Goal: Transaction & Acquisition: Download file/media

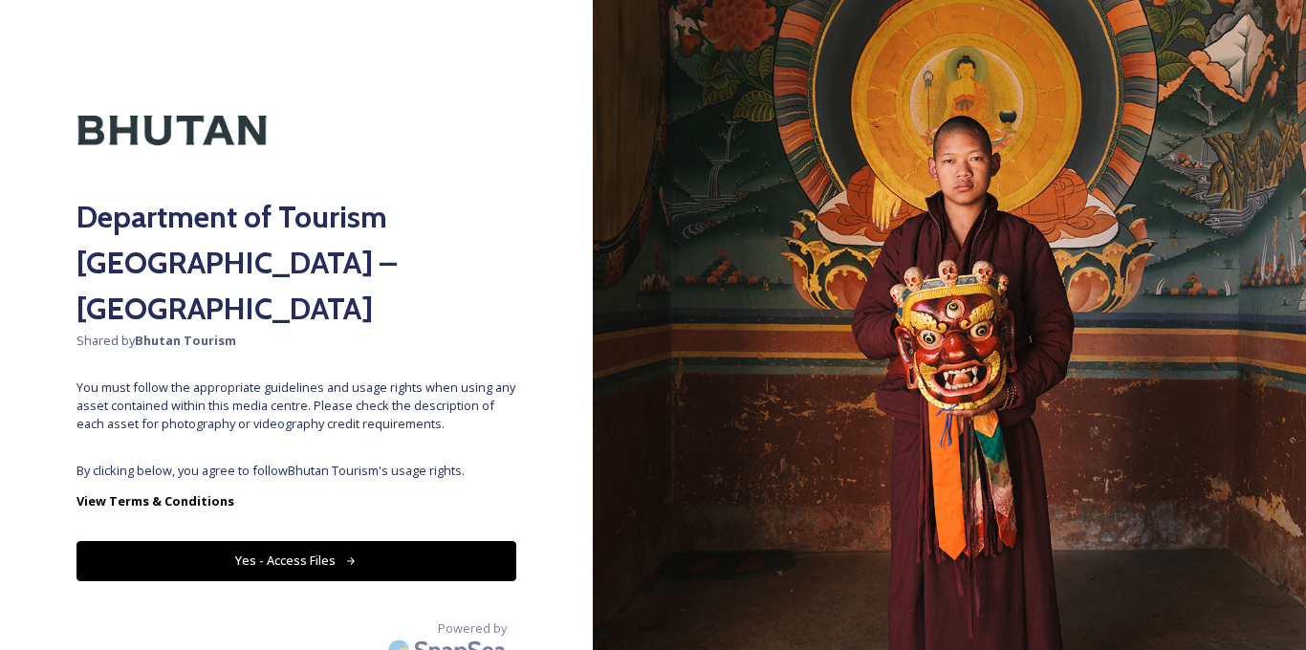
click at [326, 541] on button "Yes - Access Files" at bounding box center [296, 560] width 440 height 39
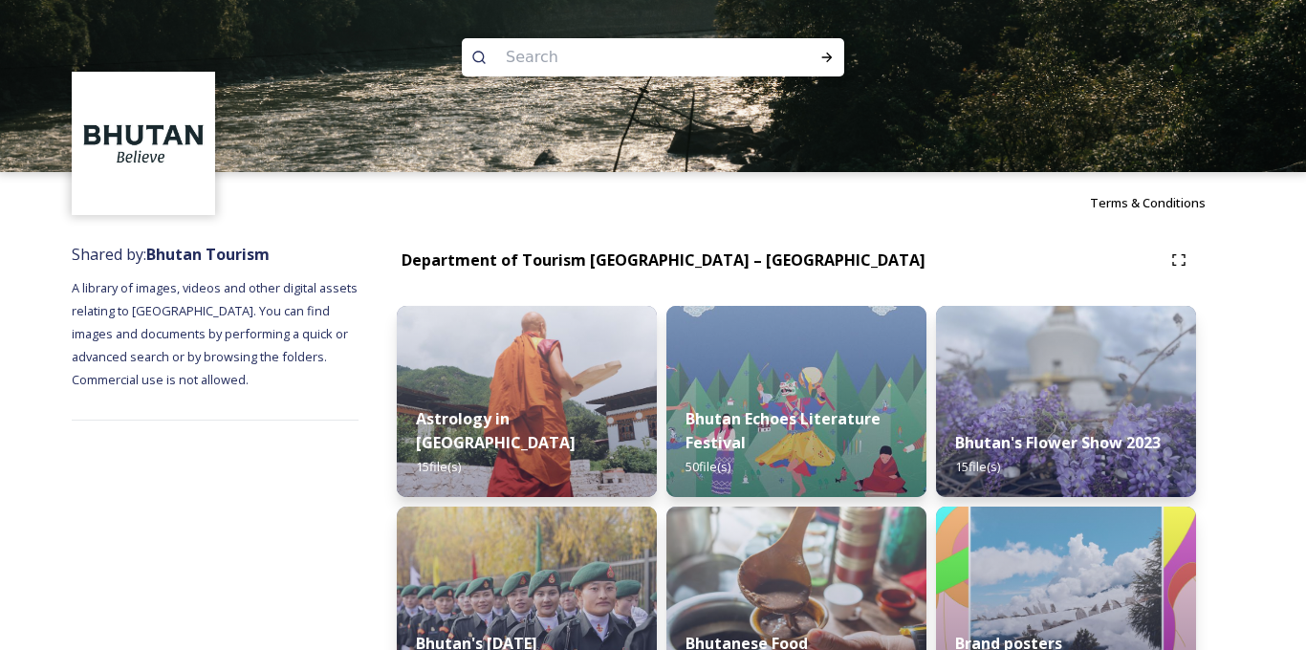
click at [603, 51] on input at bounding box center [627, 57] width 262 height 42
type input "bumthang"
click at [828, 56] on icon at bounding box center [826, 57] width 15 height 15
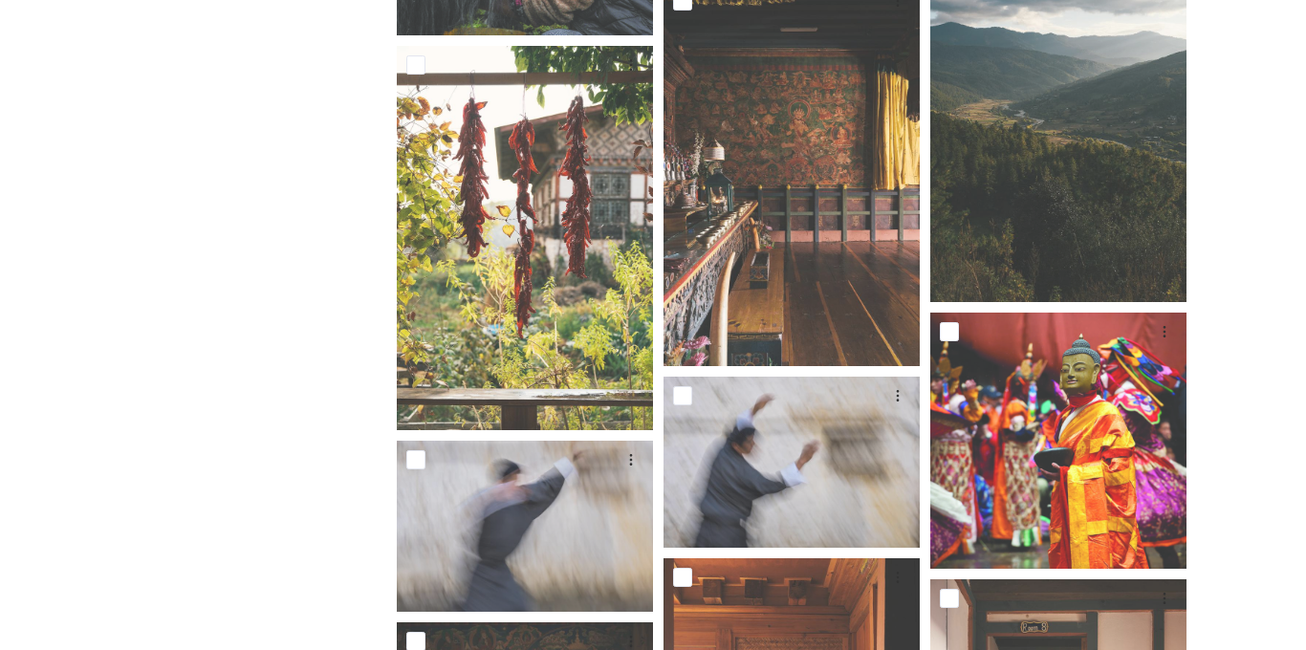
scroll to position [3635, 0]
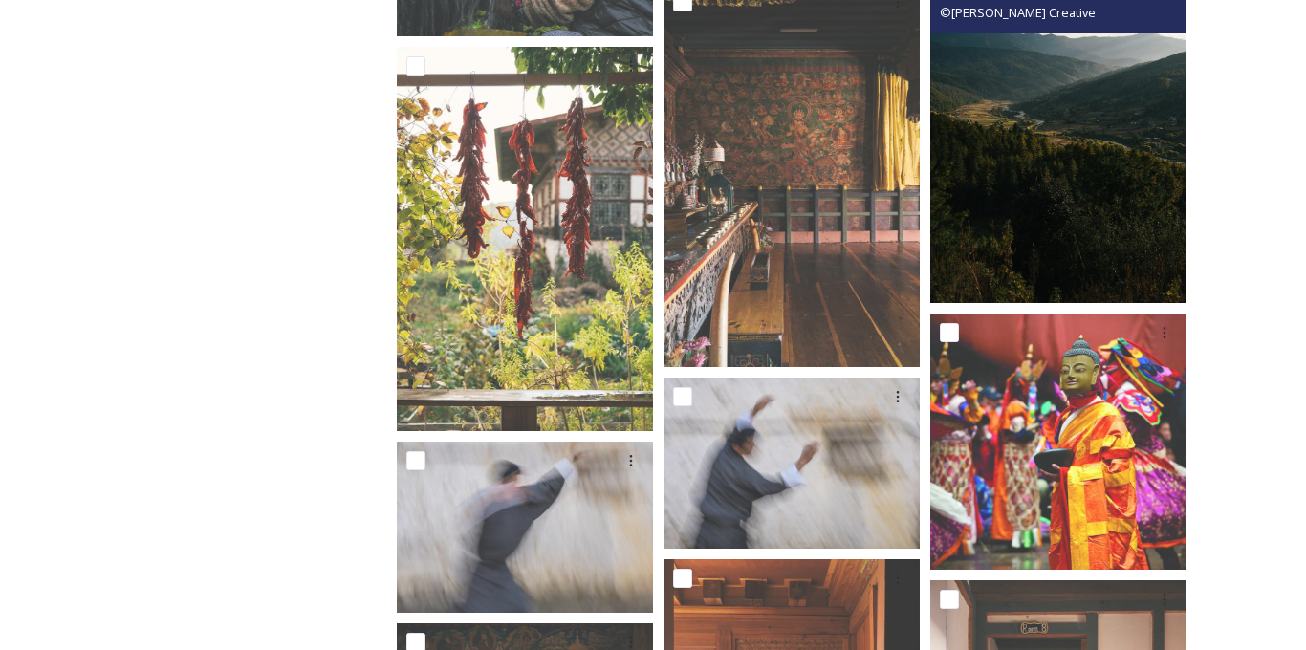
click at [1042, 215] on img at bounding box center [1058, 111] width 256 height 384
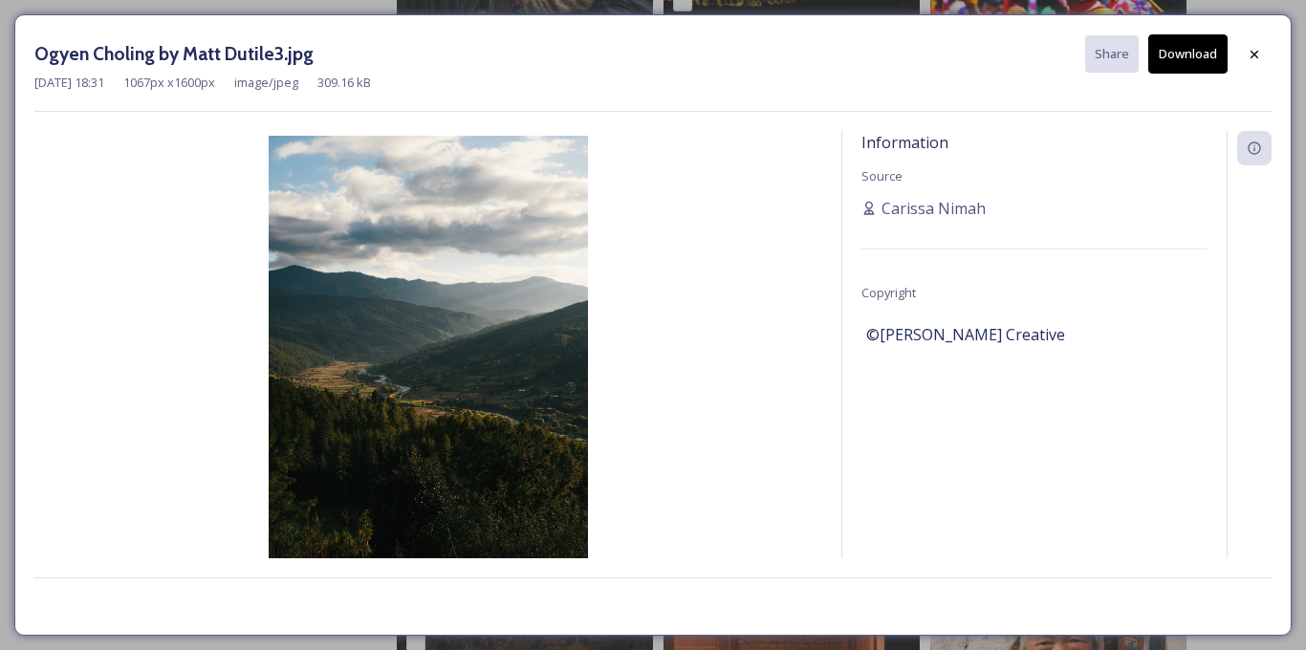
click at [1165, 54] on button "Download" at bounding box center [1187, 53] width 79 height 39
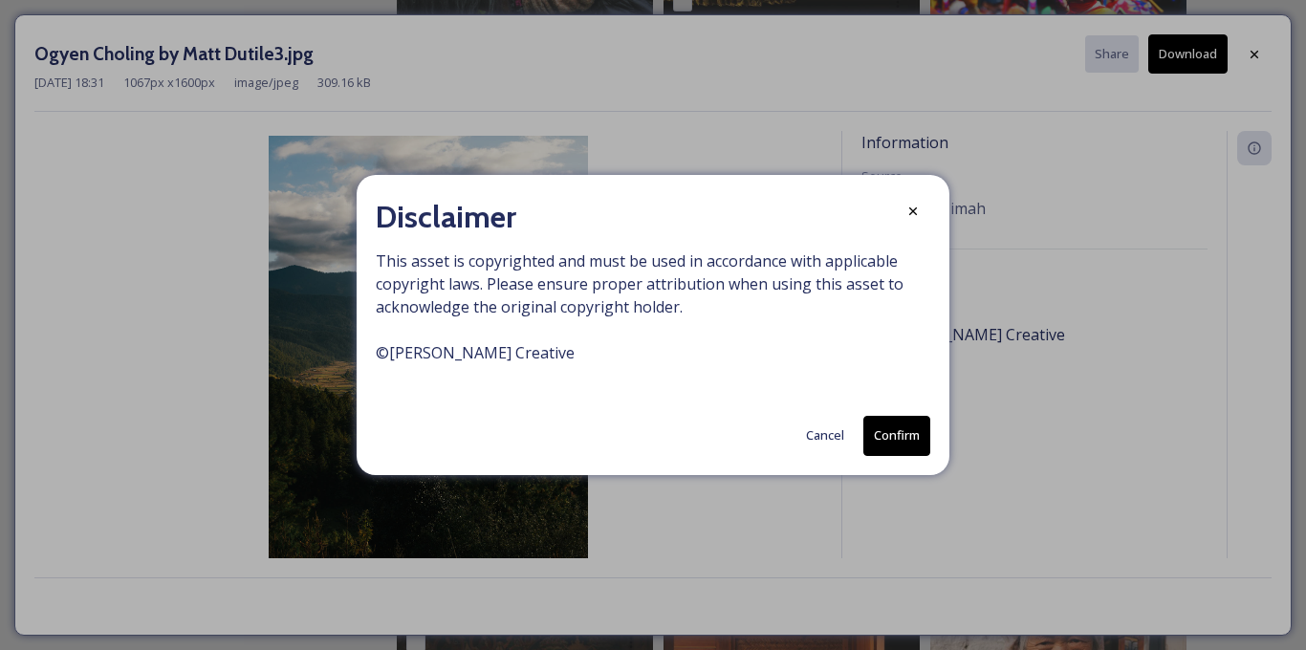
click at [894, 426] on button "Confirm" at bounding box center [896, 435] width 67 height 39
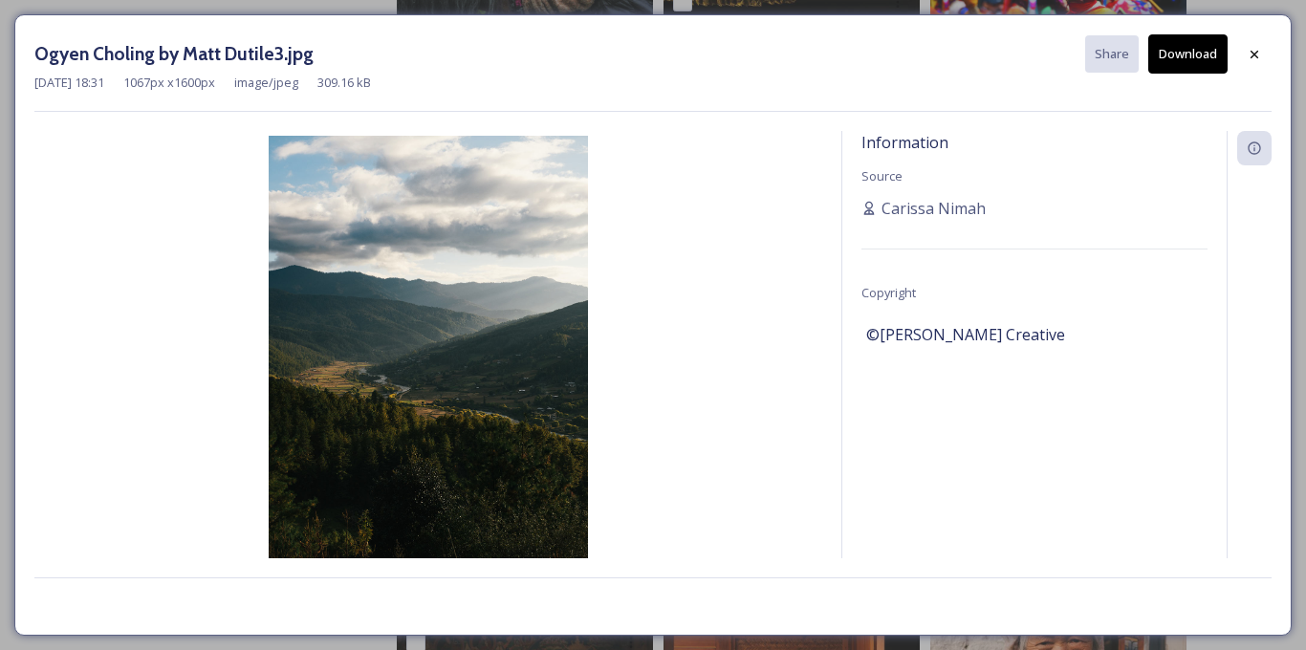
click at [741, 216] on img at bounding box center [428, 375] width 788 height 478
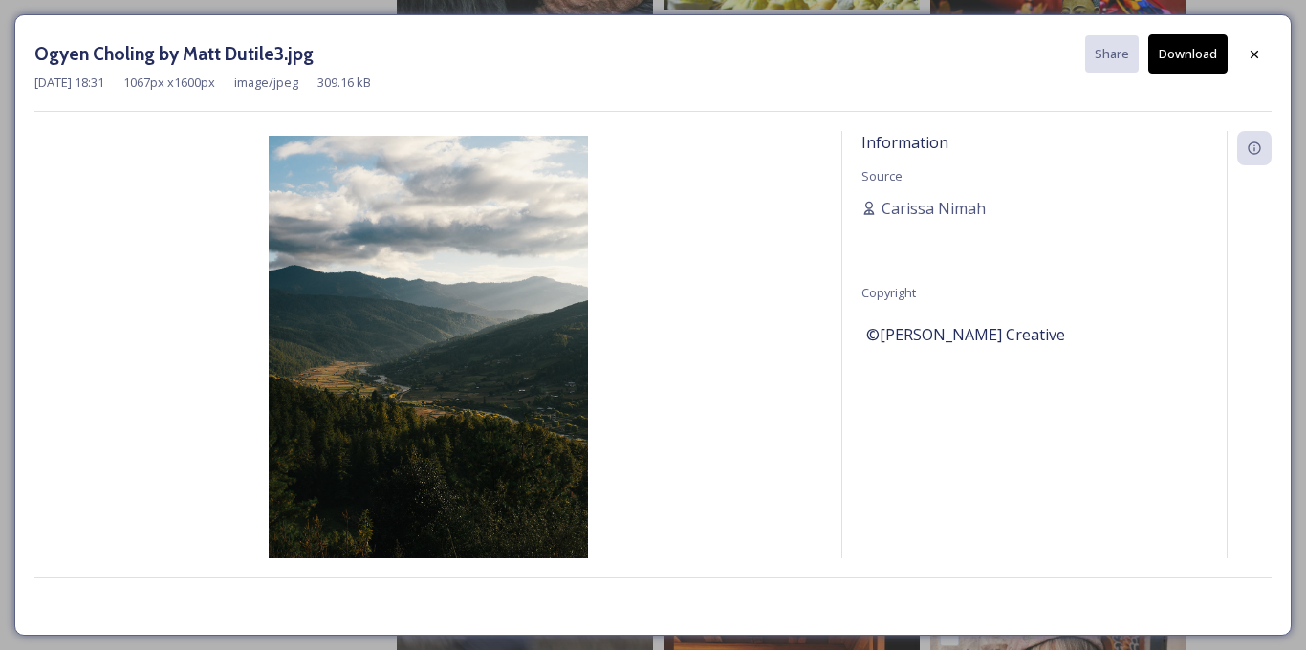
scroll to position [3592, 0]
click at [1253, 54] on icon at bounding box center [1254, 54] width 8 height 8
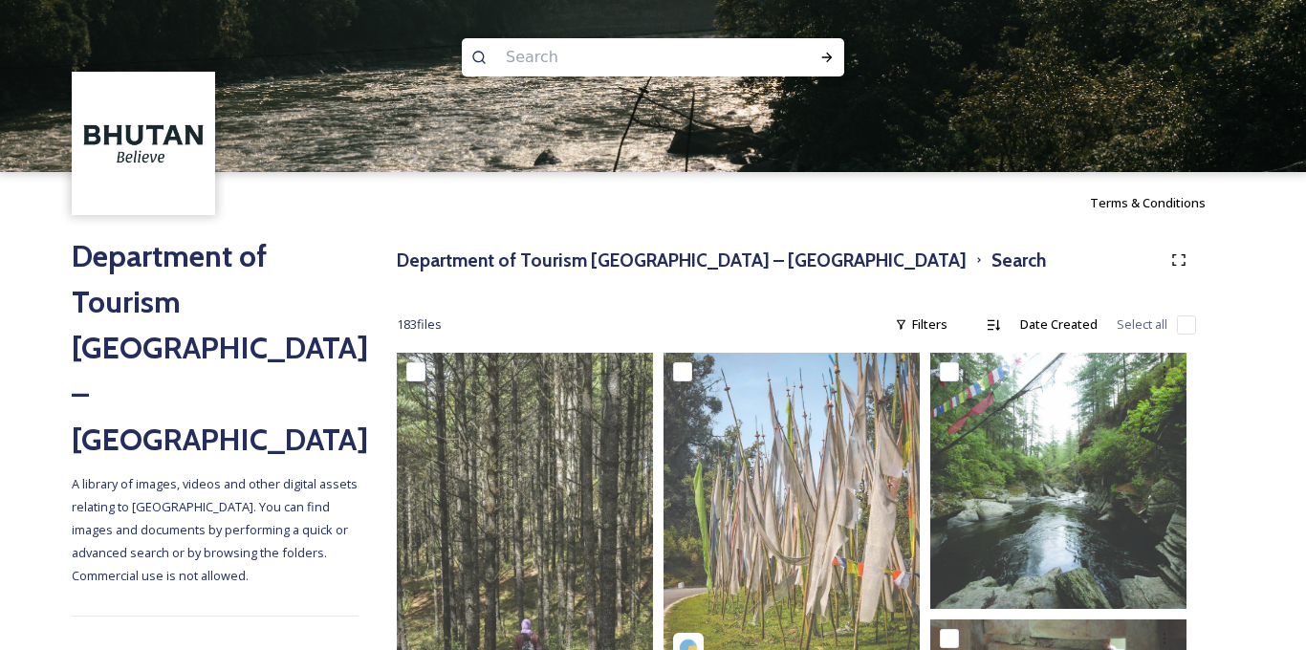
click at [542, 56] on input at bounding box center [627, 57] width 262 height 42
type input "[DATE] celebration in [GEOGRAPHIC_DATA]"
click at [831, 51] on icon at bounding box center [826, 57] width 15 height 15
click at [826, 56] on icon at bounding box center [826, 57] width 15 height 15
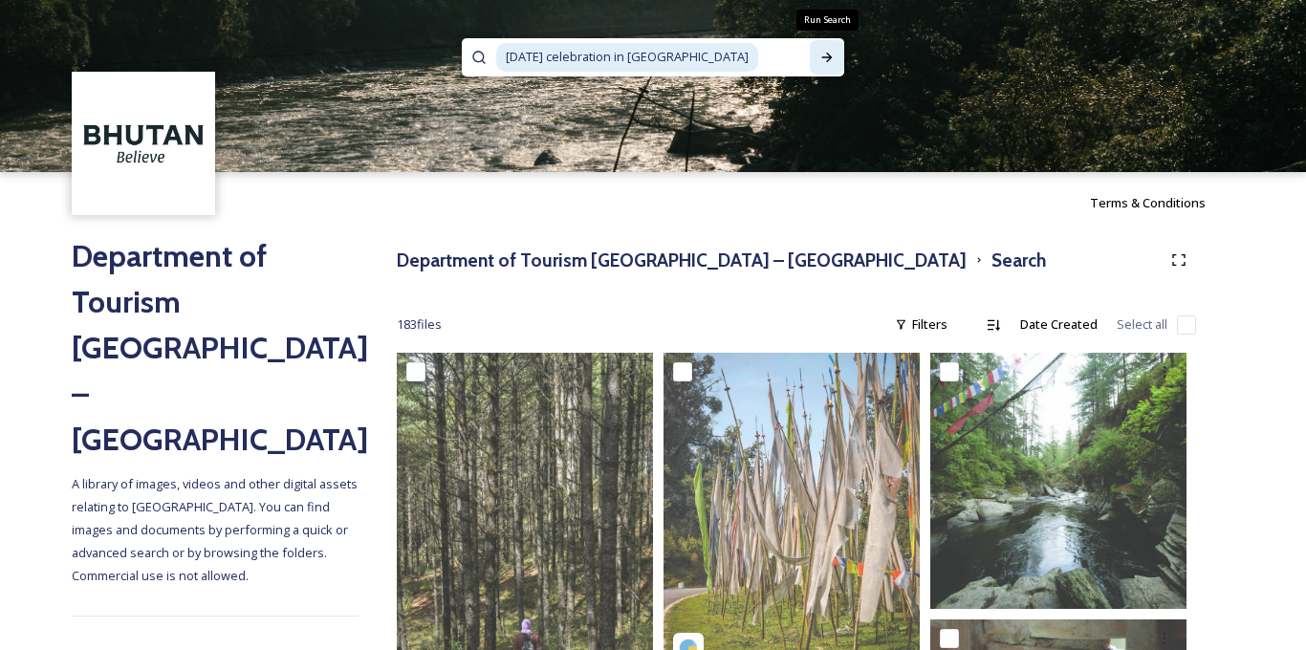
click at [829, 45] on div "Run Search" at bounding box center [827, 57] width 34 height 34
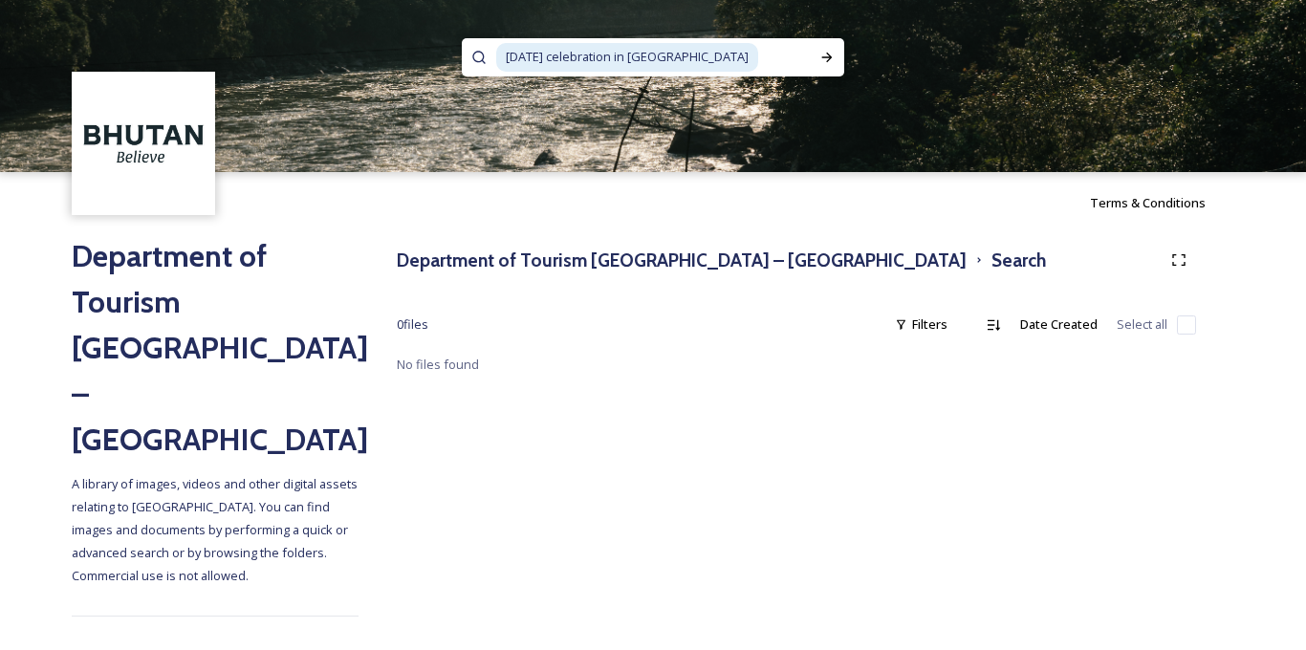
click at [760, 57] on input at bounding box center [785, 57] width 50 height 42
type input "n"
type input "bumthang"
click at [834, 54] on icon at bounding box center [826, 57] width 15 height 15
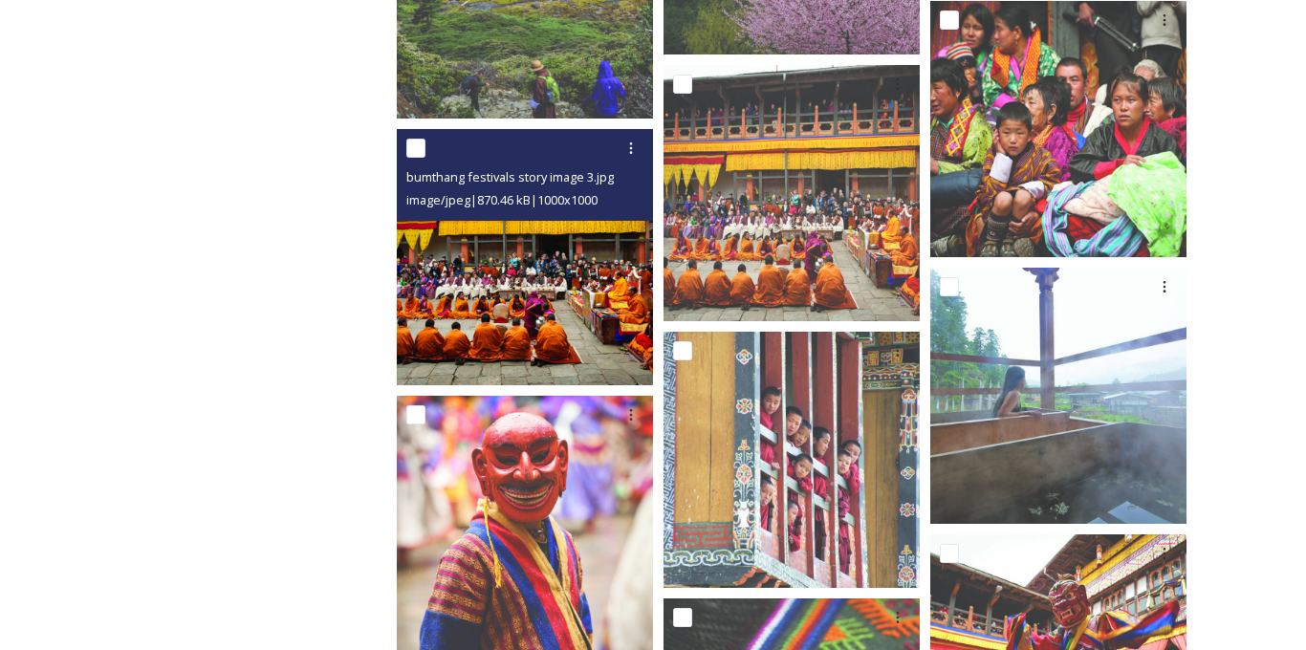
scroll to position [2034, 0]
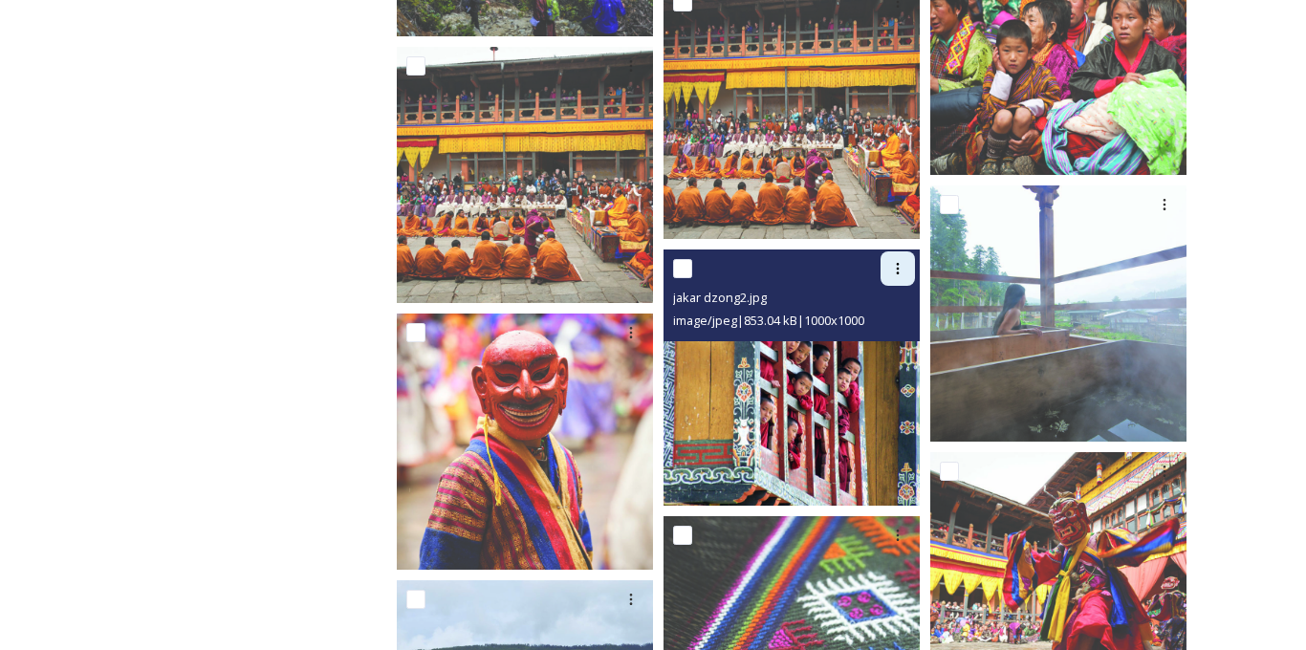
click at [894, 269] on icon at bounding box center [897, 268] width 15 height 15
click at [872, 352] on span "Download" at bounding box center [875, 347] width 58 height 18
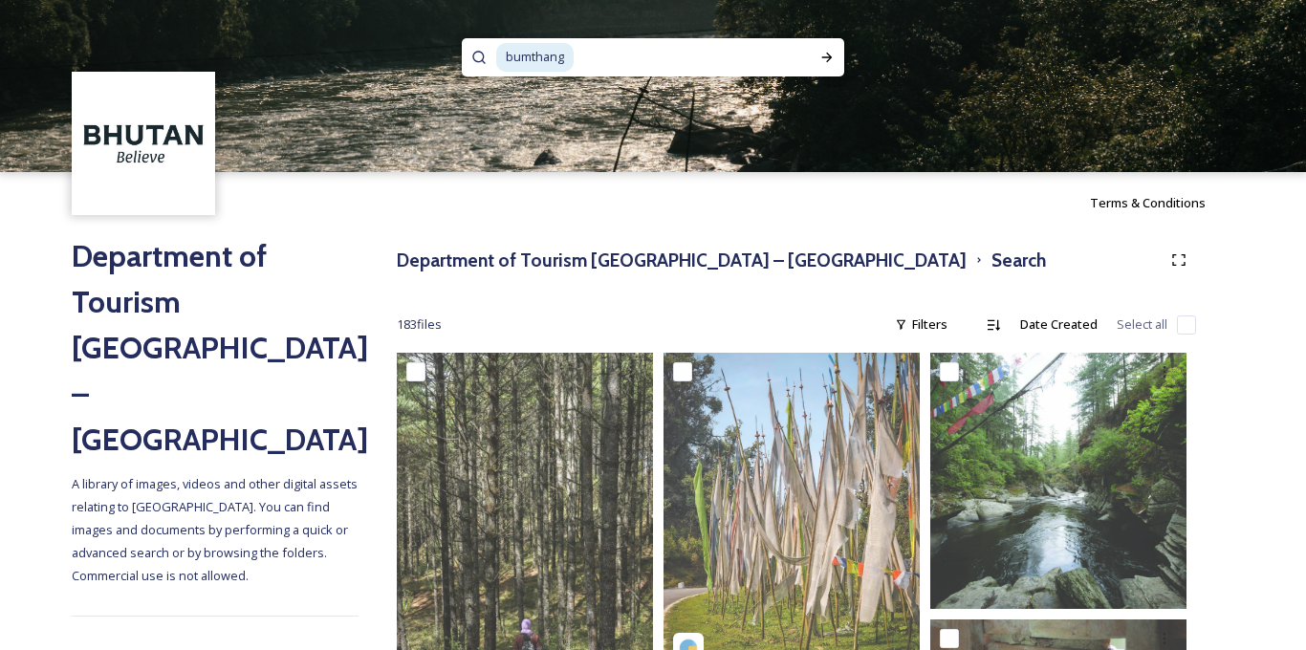
scroll to position [0, 0]
click at [782, 66] on input at bounding box center [687, 57] width 223 height 42
type input "b"
type input "M"
type input "kichu lhakhnag"
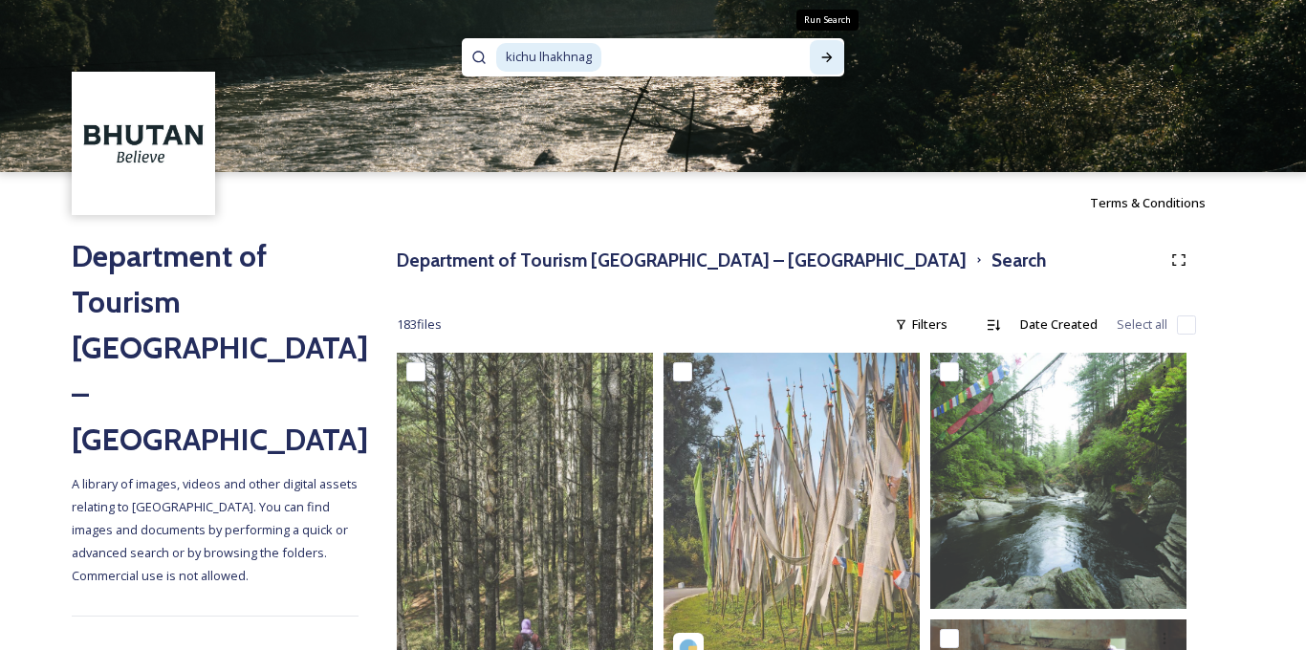
click at [832, 52] on icon at bounding box center [826, 57] width 15 height 15
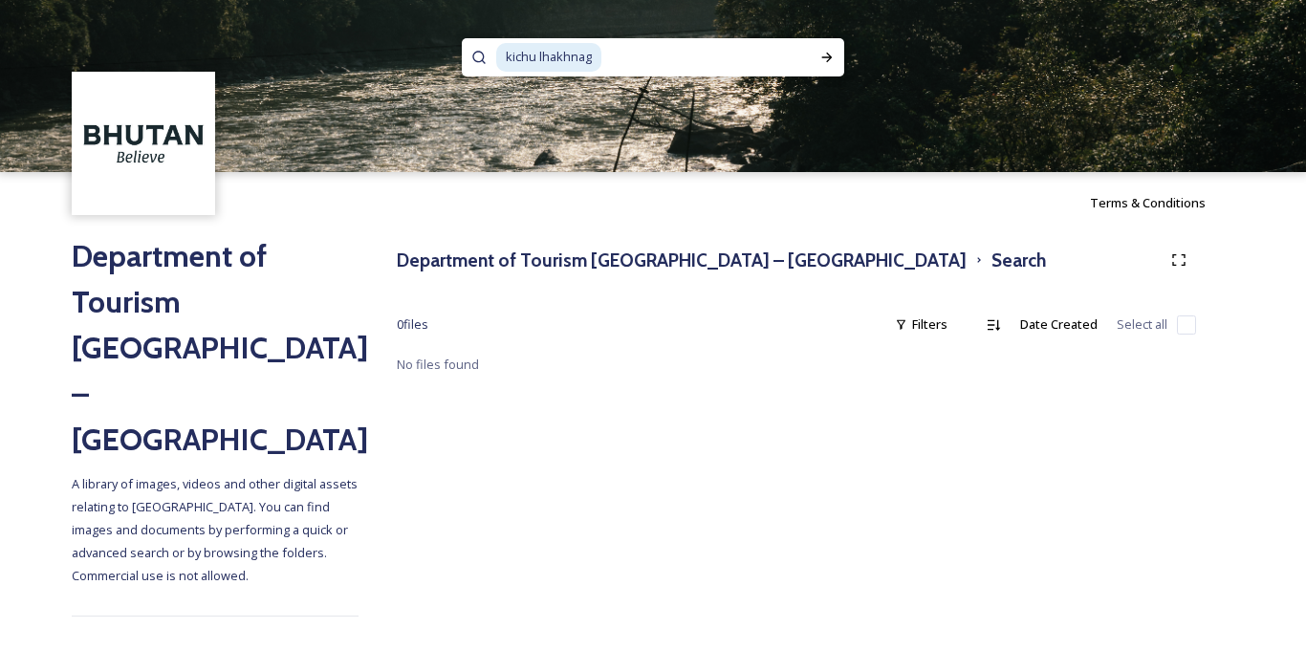
click at [610, 61] on input at bounding box center [706, 57] width 207 height 42
click at [610, 64] on input at bounding box center [706, 57] width 207 height 42
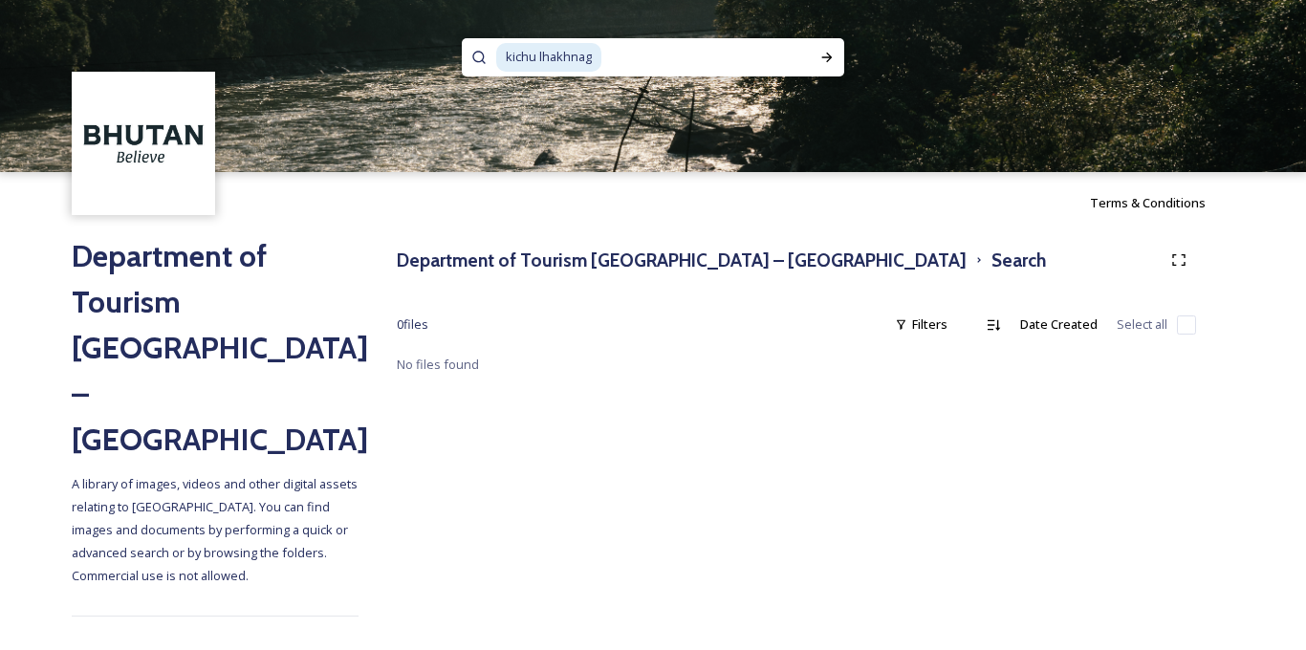
click at [610, 64] on input at bounding box center [706, 57] width 207 height 42
type input "kichu"
click at [833, 53] on icon at bounding box center [826, 57] width 15 height 15
click at [726, 57] on input at bounding box center [666, 57] width 236 height 42
drag, startPoint x: 726, startPoint y: 57, endPoint x: 357, endPoint y: 33, distance: 369.8
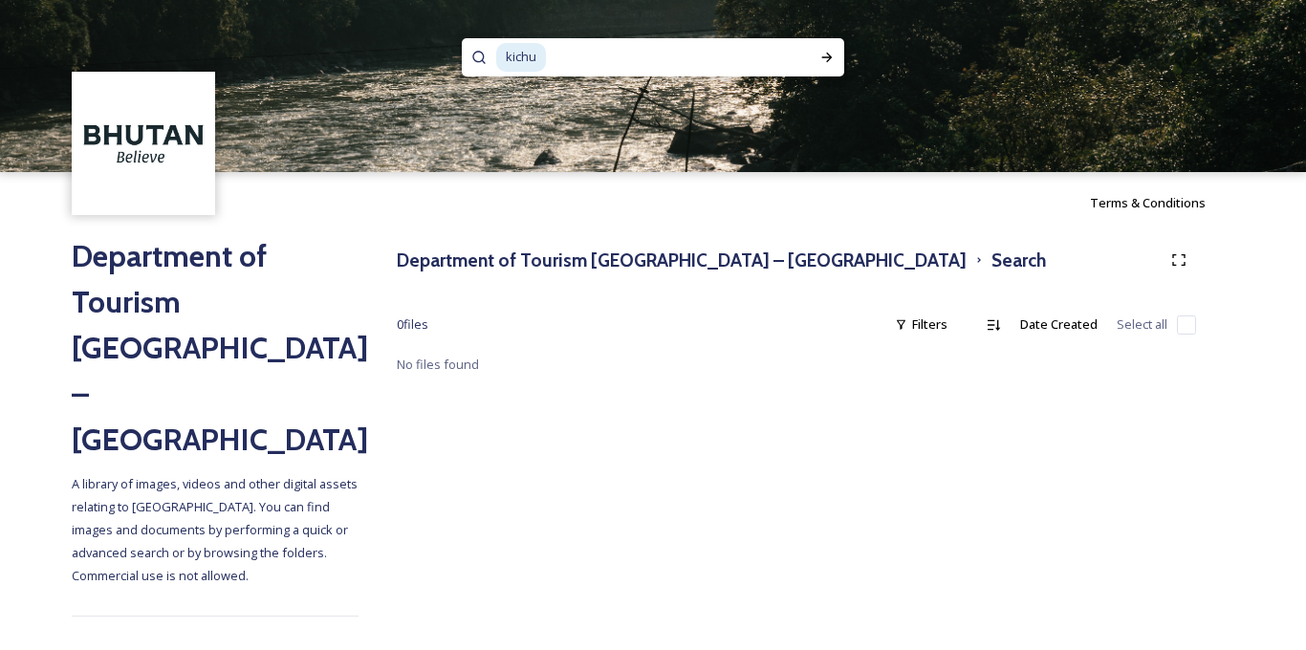
click at [357, 33] on div "kichu" at bounding box center [653, 86] width 1306 height 172
type input "k"
type input "[PERSON_NAME]"
click at [834, 61] on icon at bounding box center [826, 57] width 15 height 15
click at [701, 54] on input at bounding box center [711, 57] width 198 height 42
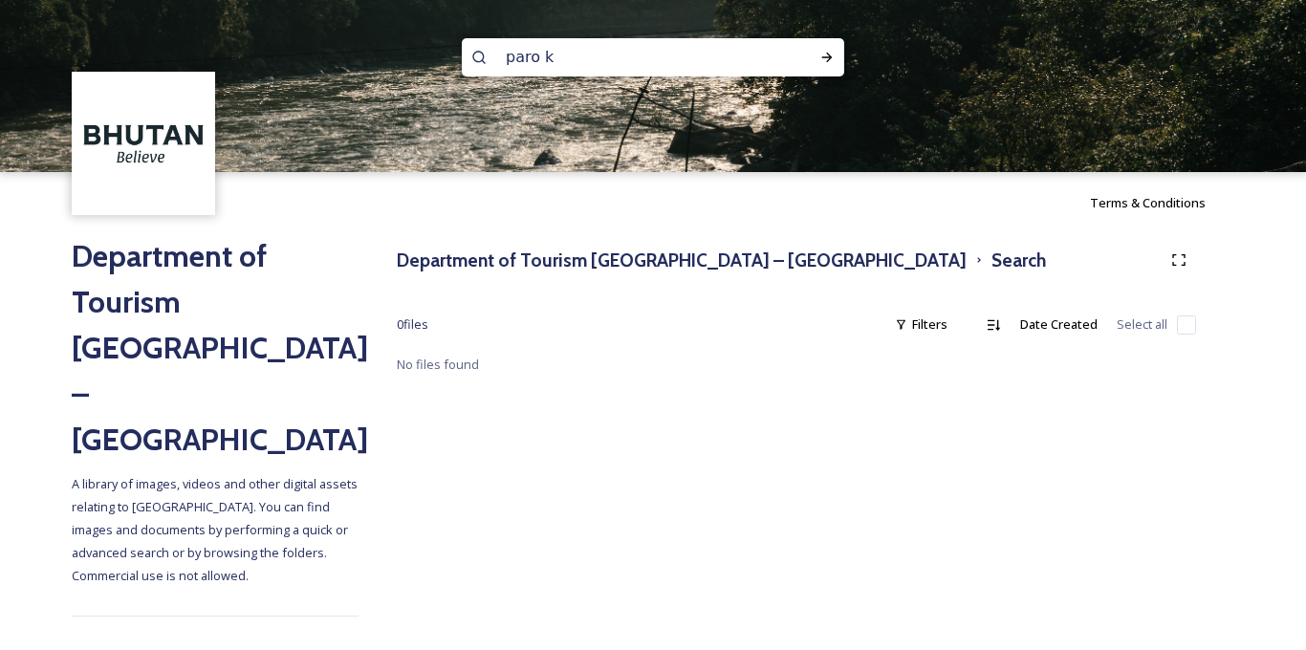
type input "paro"
click at [834, 51] on icon at bounding box center [826, 57] width 15 height 15
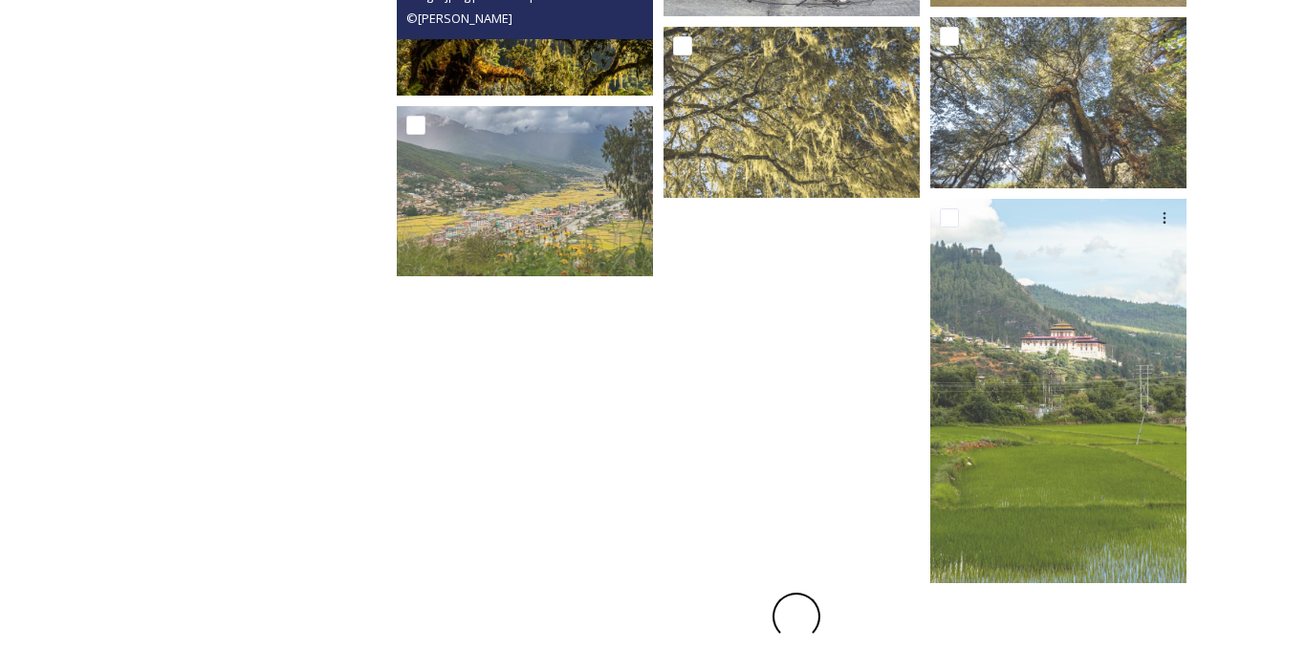
scroll to position [3053, 0]
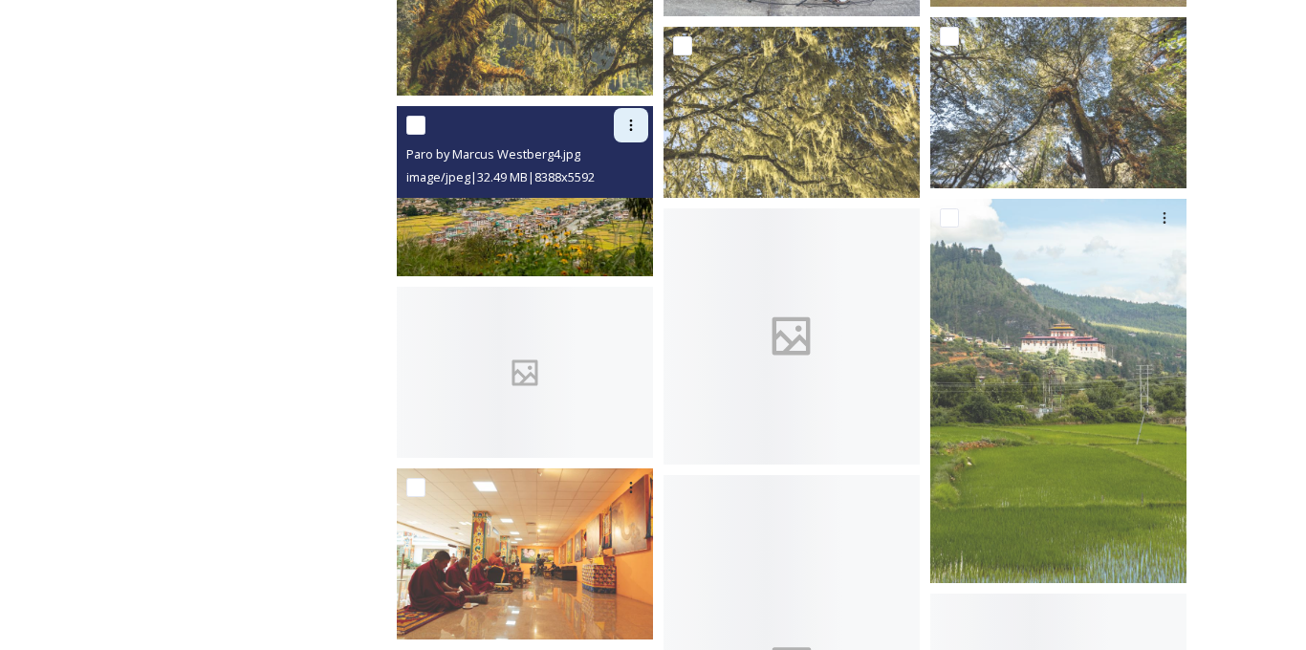
click at [631, 119] on icon at bounding box center [630, 125] width 15 height 15
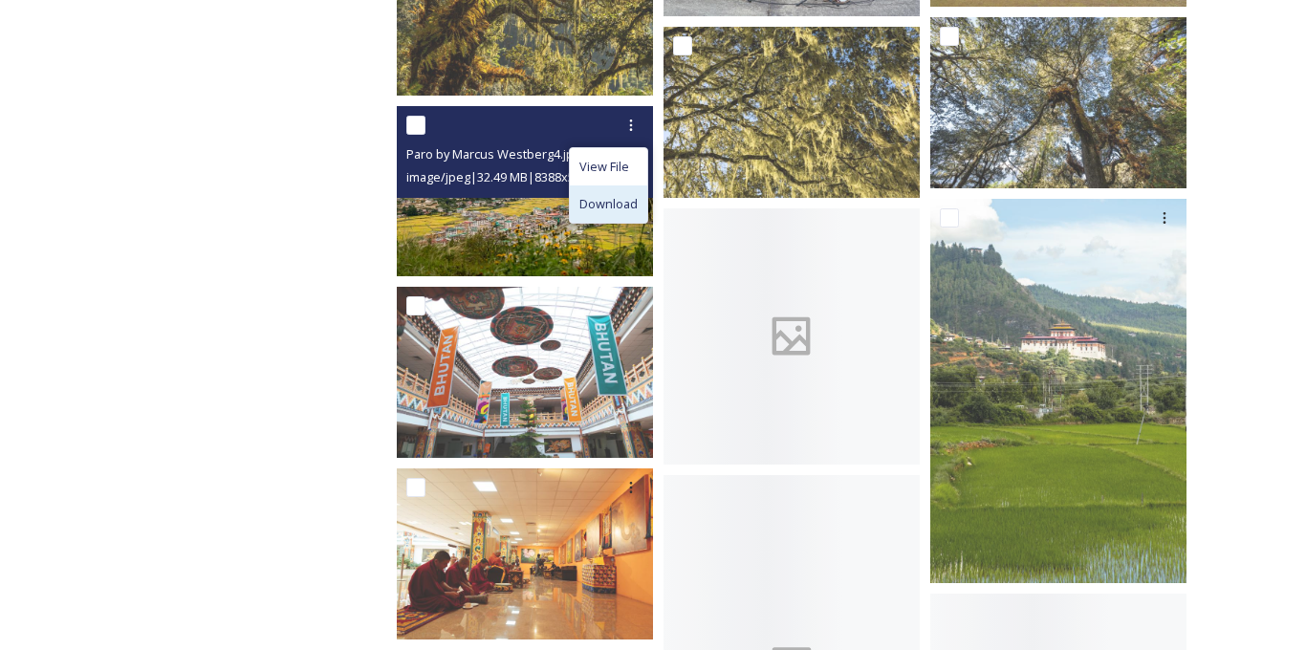
click at [640, 205] on div "Download" at bounding box center [608, 203] width 77 height 37
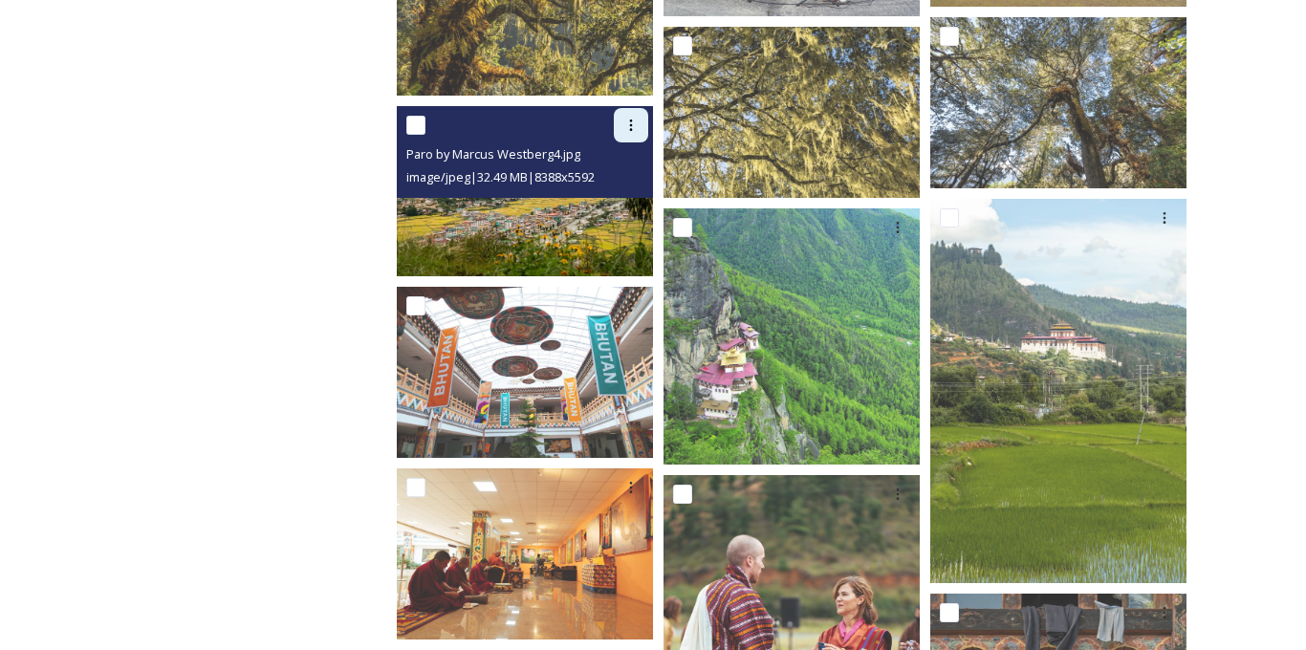
click at [631, 112] on div at bounding box center [631, 125] width 34 height 34
click at [626, 204] on span "Download" at bounding box center [608, 204] width 58 height 18
click at [622, 122] on div at bounding box center [631, 125] width 34 height 34
click at [602, 198] on span "Download" at bounding box center [608, 204] width 58 height 18
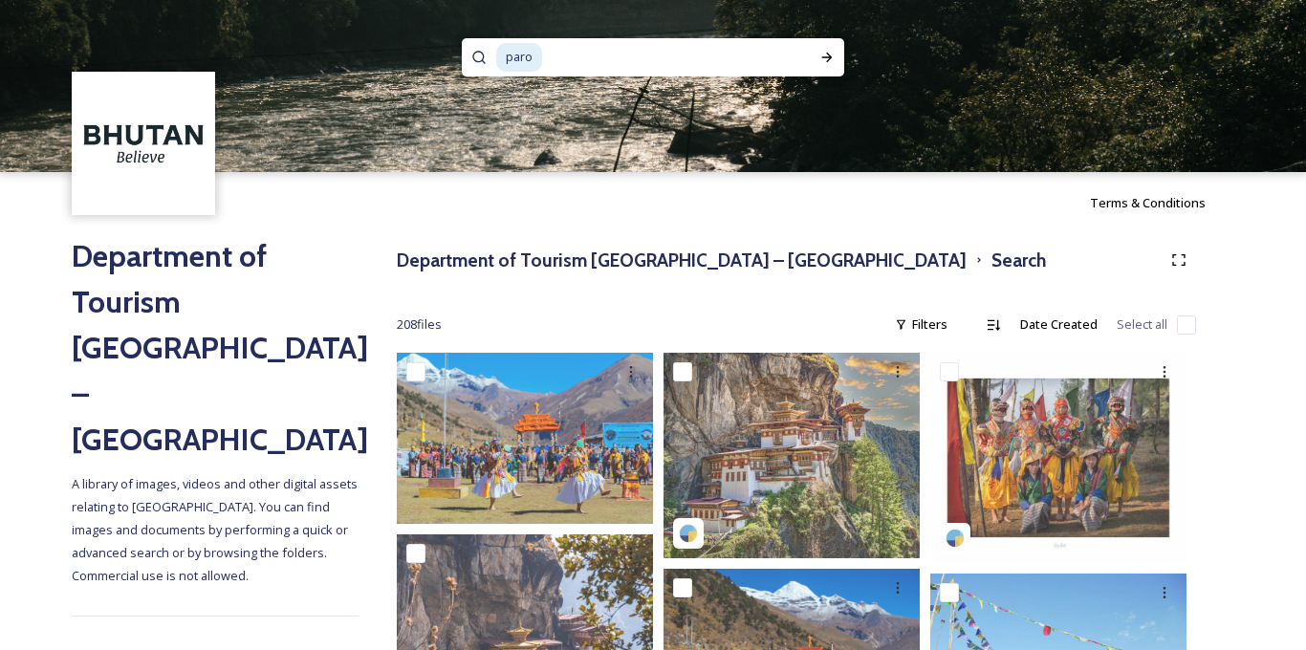
scroll to position [0, 0]
click at [695, 73] on input at bounding box center [663, 57] width 238 height 42
type input "p"
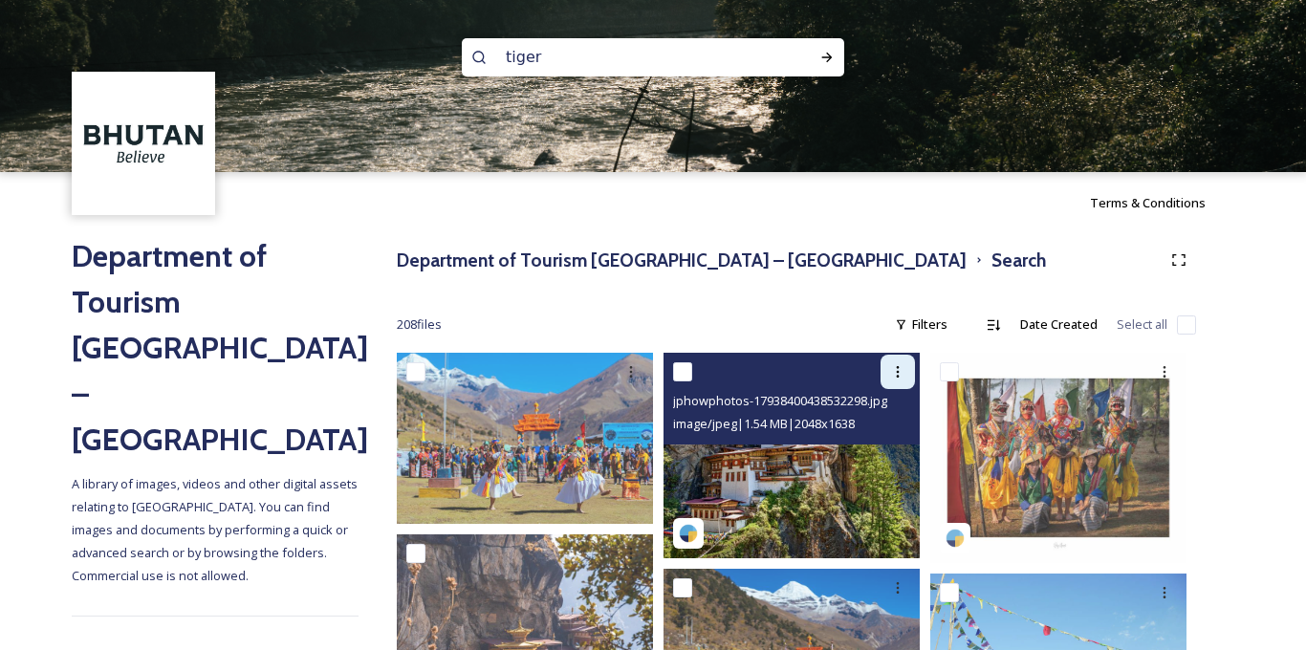
type input "tiger"
click at [904, 374] on icon at bounding box center [897, 371] width 15 height 15
click at [877, 459] on span "Download" at bounding box center [875, 451] width 58 height 18
click at [888, 369] on div at bounding box center [898, 372] width 34 height 34
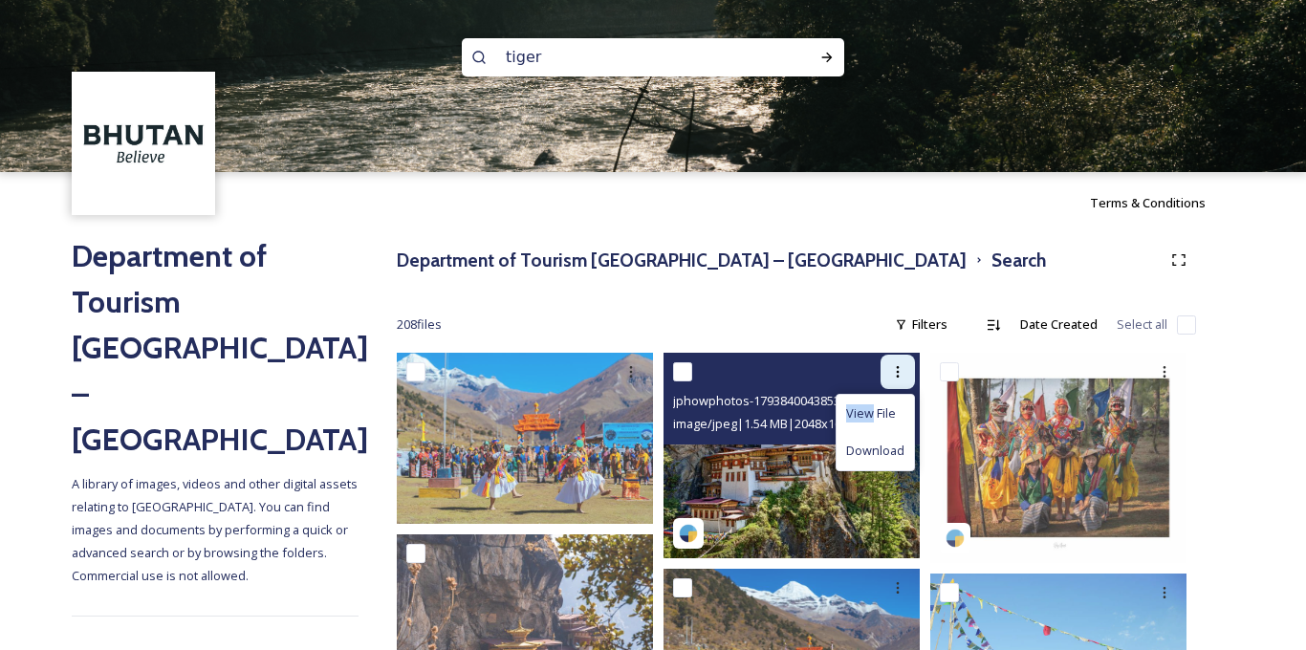
click at [888, 369] on div at bounding box center [898, 372] width 34 height 34
click at [898, 370] on icon at bounding box center [897, 371] width 15 height 15
click at [888, 373] on div at bounding box center [898, 372] width 34 height 34
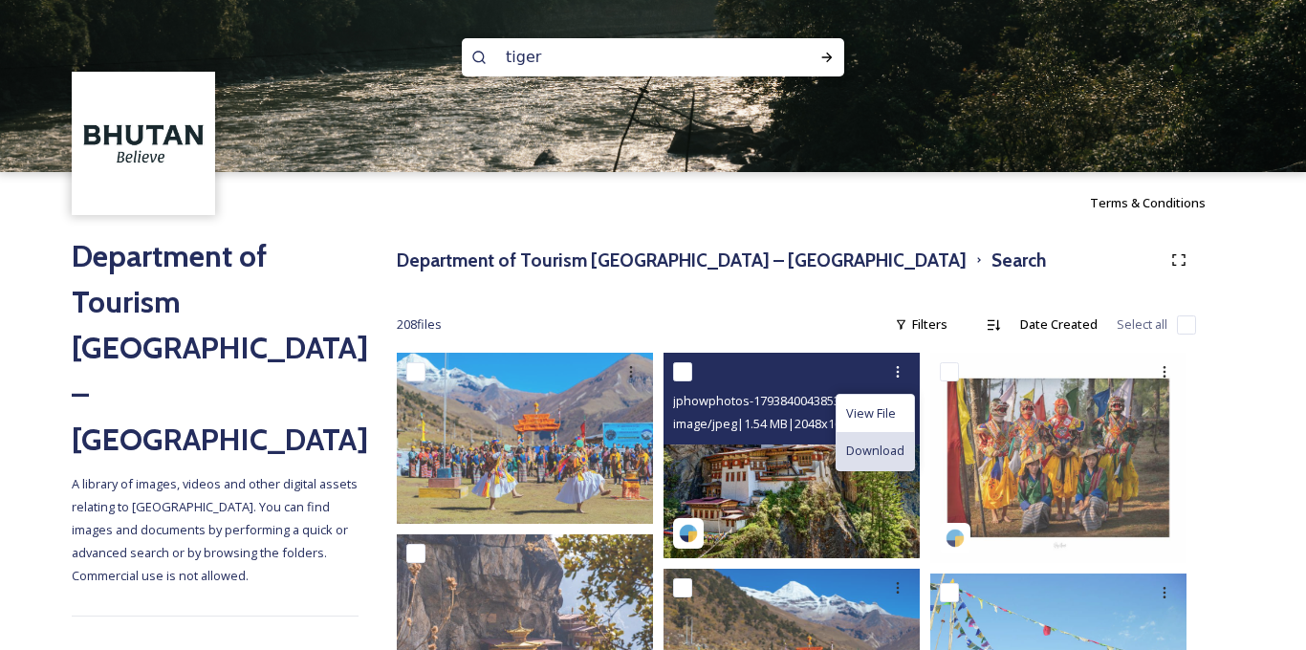
click at [879, 444] on span "Download" at bounding box center [875, 451] width 58 height 18
click at [879, 444] on div "jphowphotos-17938400438532298.jpg image/jpeg | 1.54 MB | 2048 x 1638" at bounding box center [791, 399] width 256 height 92
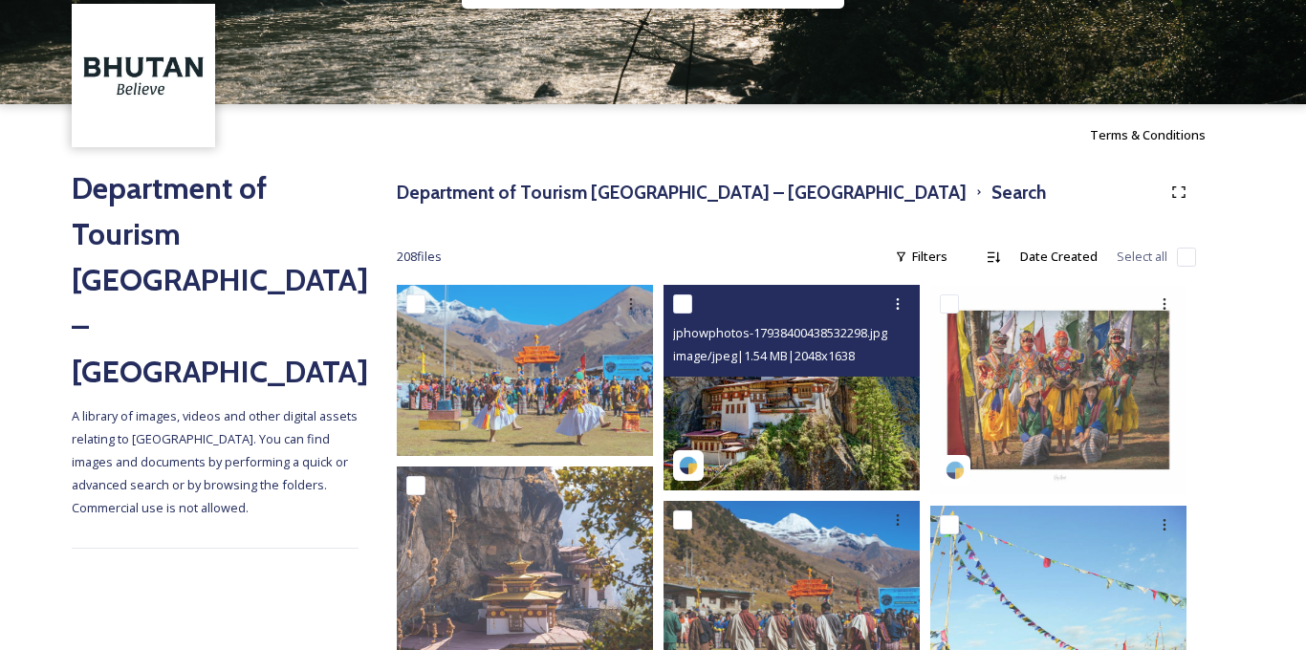
scroll to position [74, 0]
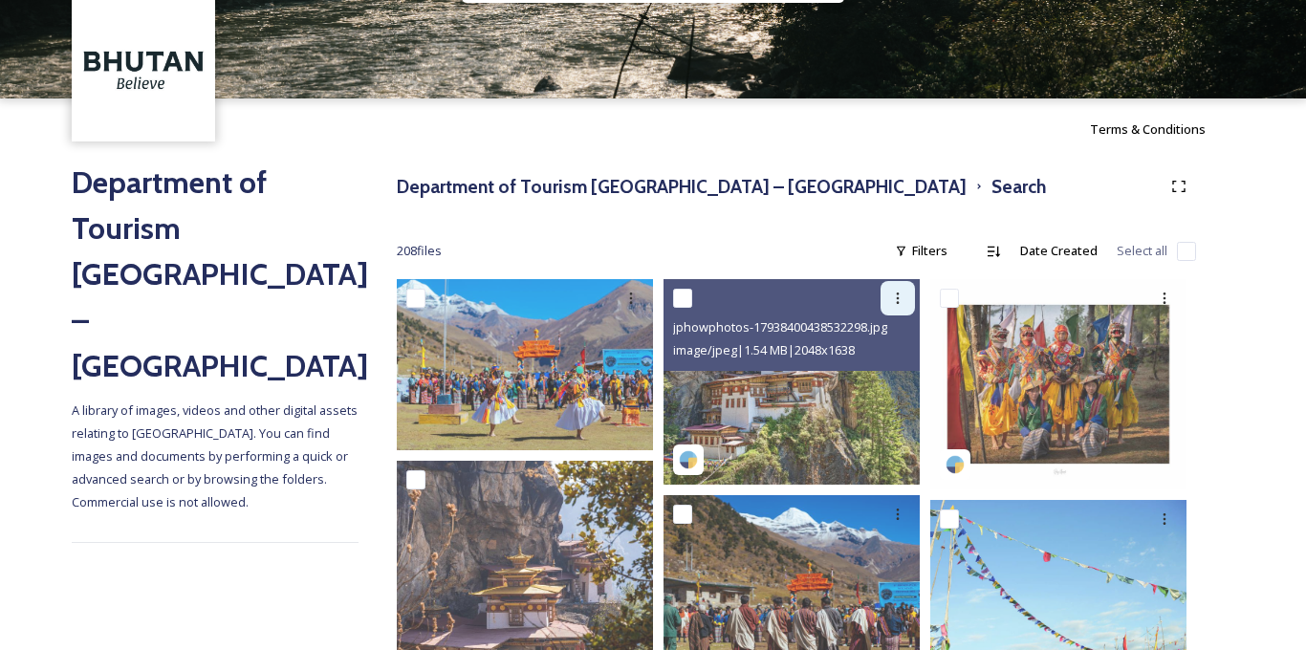
click at [893, 299] on icon at bounding box center [897, 298] width 15 height 15
click at [868, 382] on span "Download" at bounding box center [875, 377] width 58 height 18
click at [888, 304] on div at bounding box center [898, 298] width 34 height 34
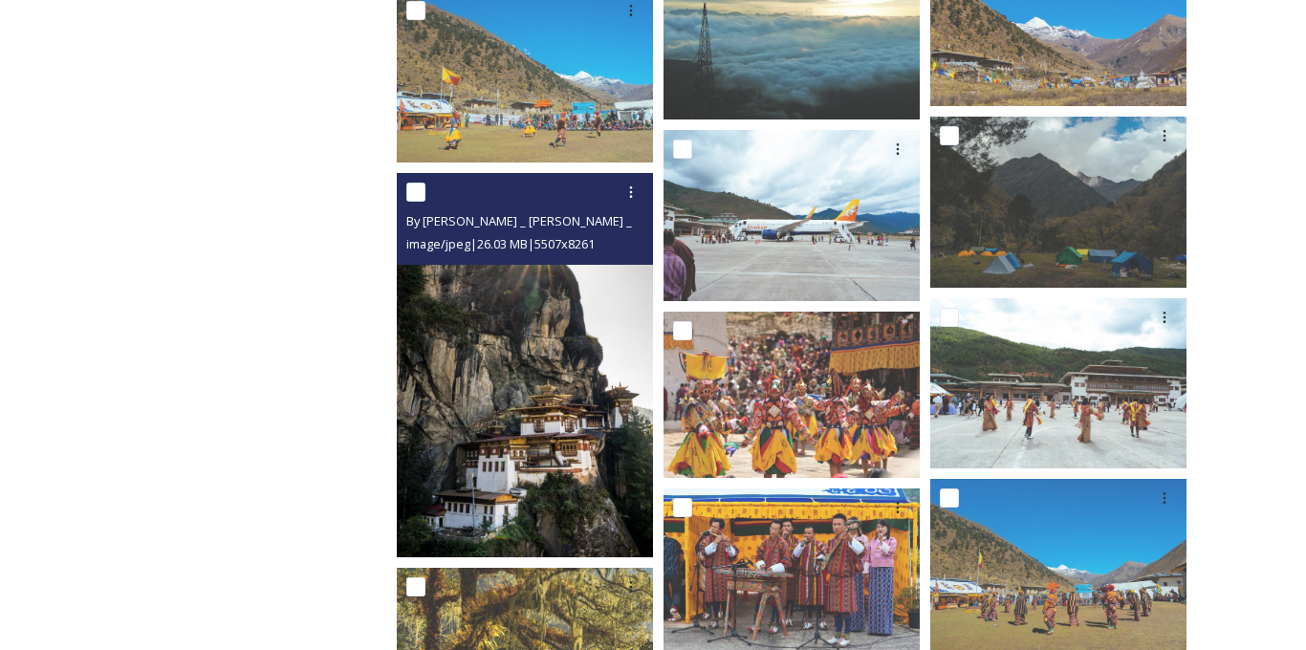
scroll to position [2393, 0]
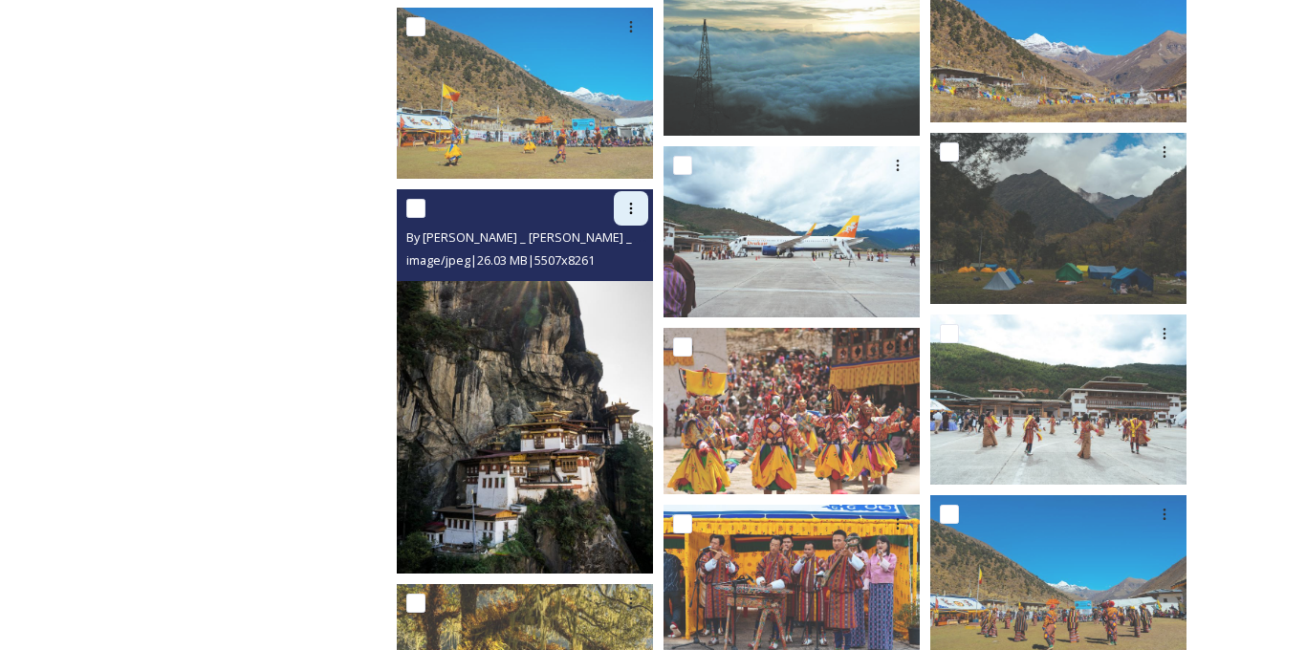
click at [641, 195] on div at bounding box center [631, 208] width 34 height 34
click at [616, 284] on span "Download" at bounding box center [608, 287] width 58 height 18
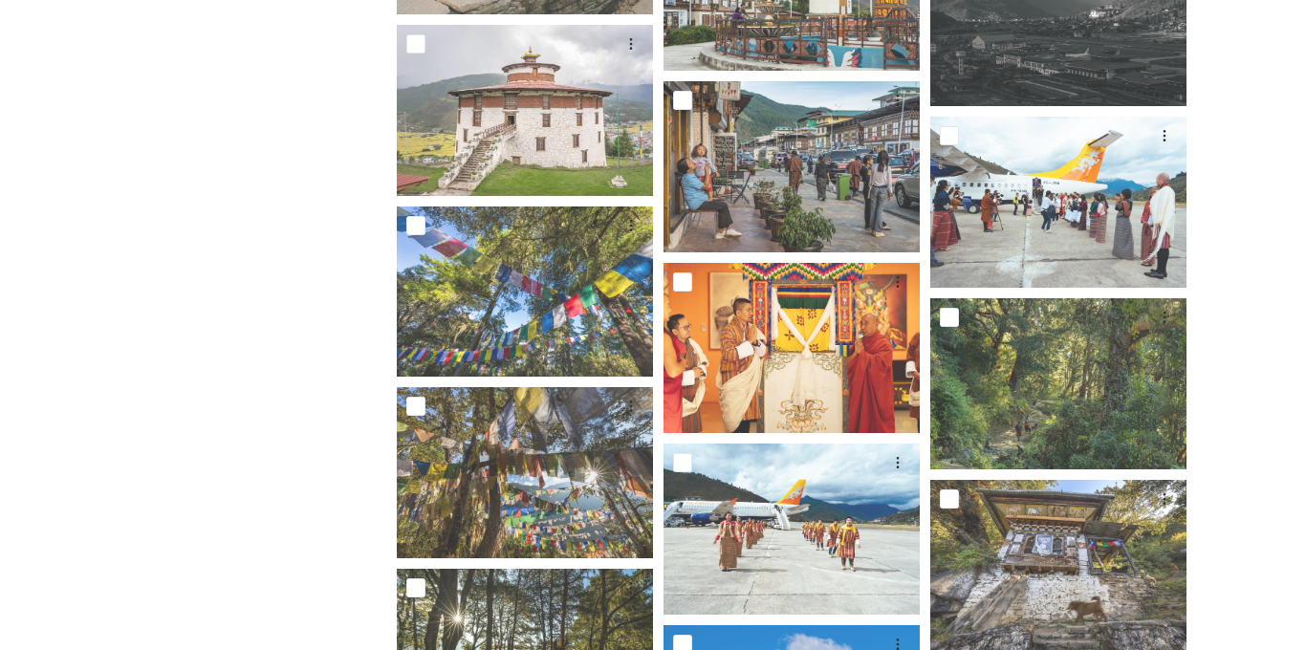
scroll to position [4967, 0]
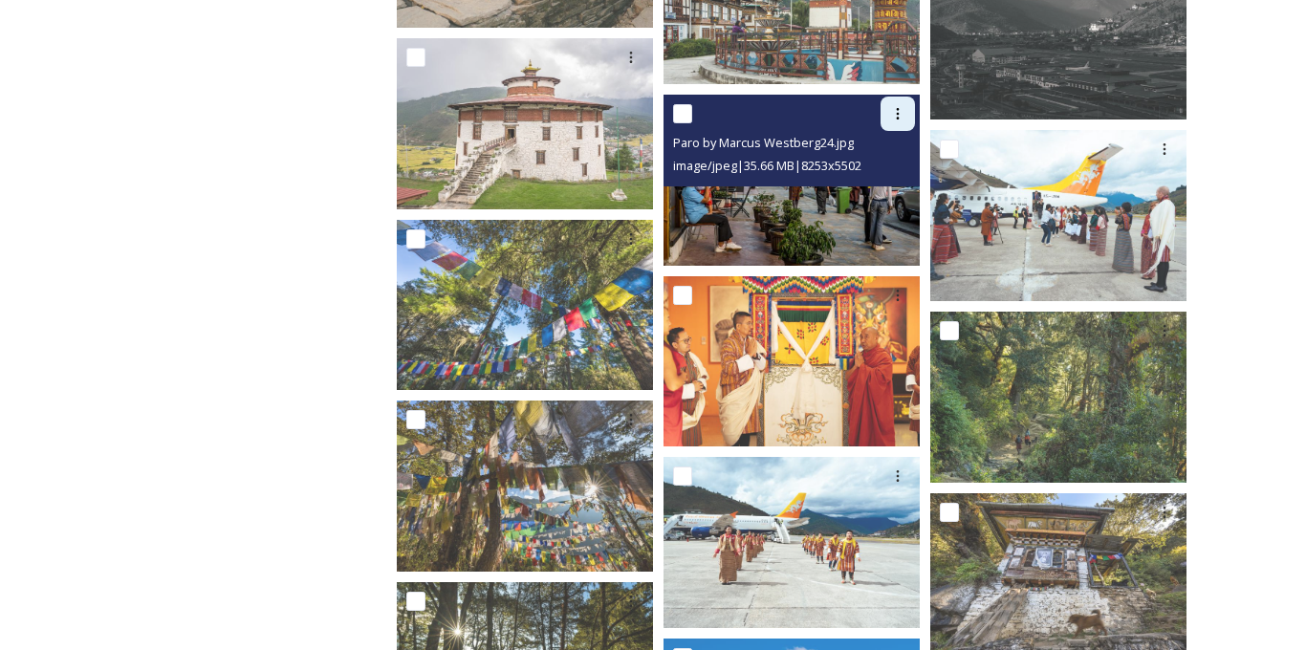
click at [910, 117] on div at bounding box center [898, 114] width 34 height 34
click at [892, 181] on div "Download" at bounding box center [875, 192] width 77 height 37
click at [894, 114] on icon at bounding box center [897, 113] width 15 height 15
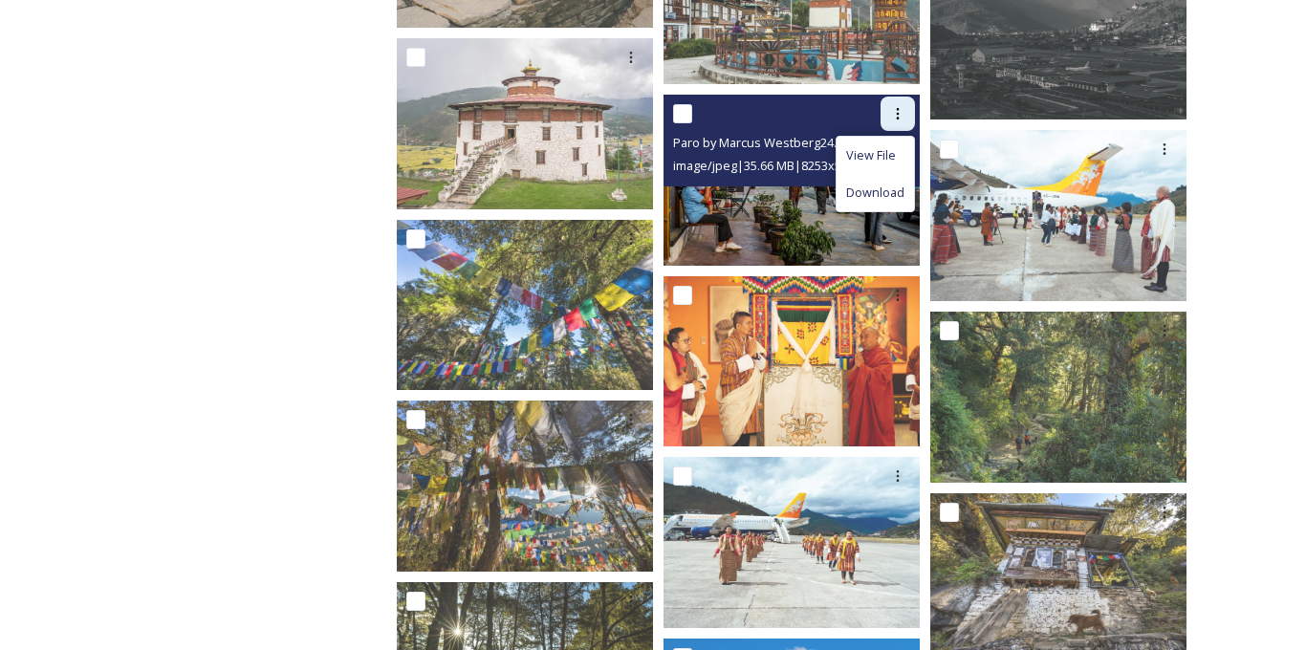
click at [894, 114] on icon at bounding box center [897, 113] width 15 height 15
click at [887, 186] on span "Download" at bounding box center [875, 193] width 58 height 18
click at [899, 109] on icon at bounding box center [898, 113] width 3 height 11
click at [876, 194] on span "Download" at bounding box center [875, 193] width 58 height 18
click at [856, 189] on img at bounding box center [791, 180] width 256 height 171
